Goal: Task Accomplishment & Management: Use online tool/utility

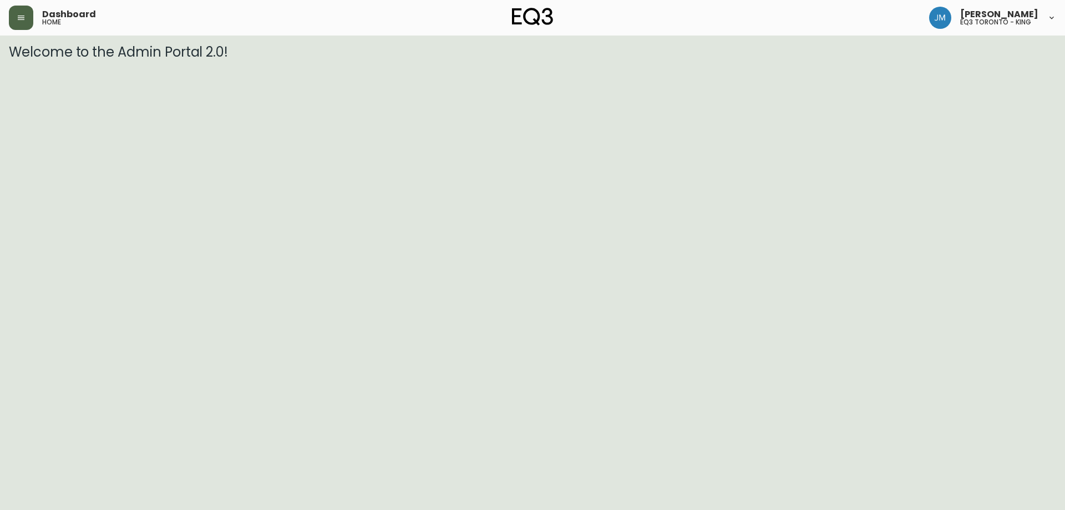
click at [14, 23] on button "button" at bounding box center [21, 18] width 24 height 24
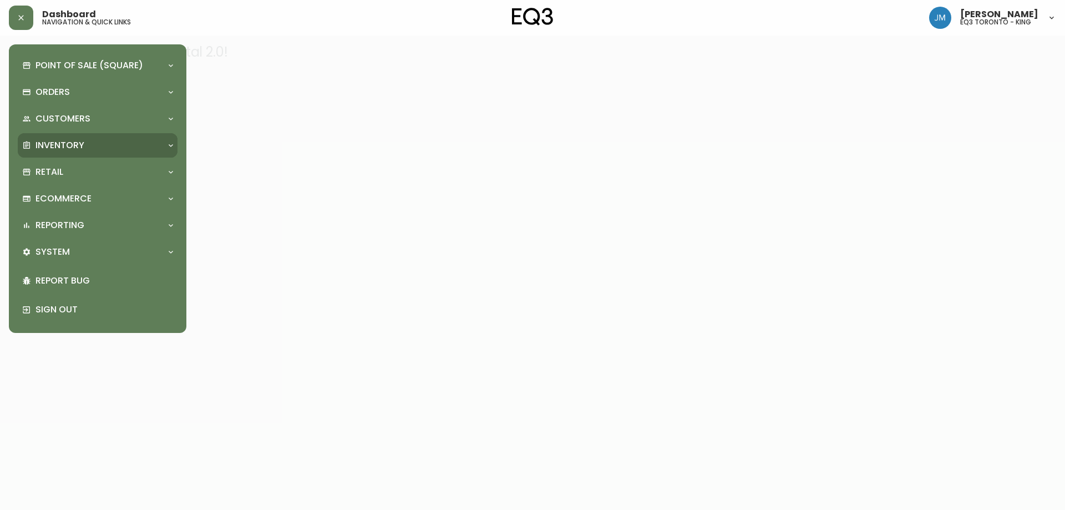
click at [58, 148] on p "Inventory" at bounding box center [59, 145] width 49 height 12
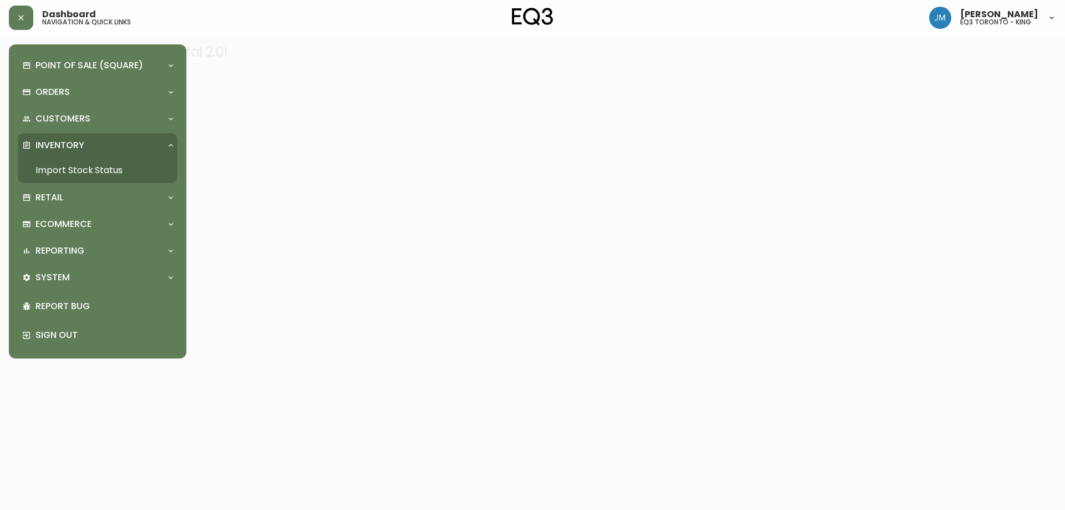
click at [75, 172] on link "Import Stock Status" at bounding box center [98, 170] width 160 height 26
